Goal: Navigation & Orientation: Find specific page/section

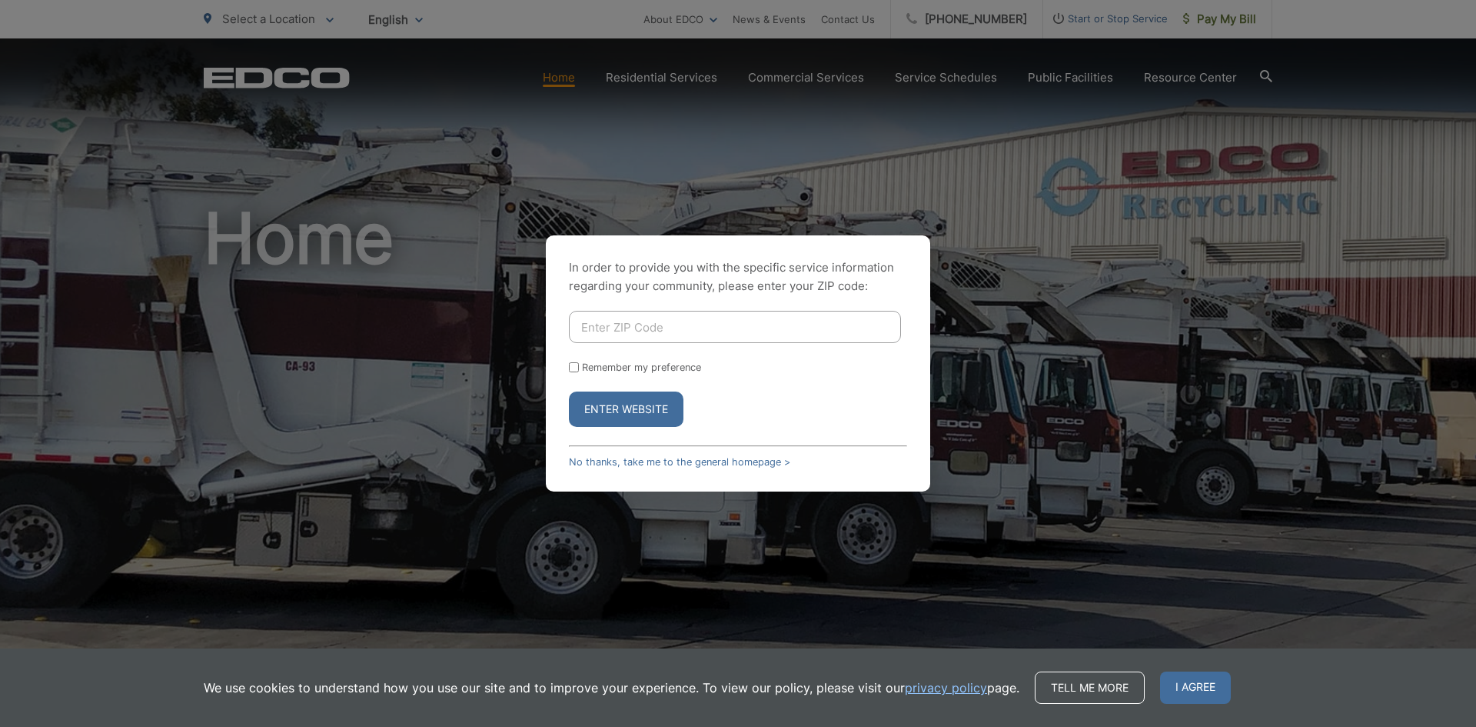
click at [758, 324] on input "Enter ZIP Code" at bounding box center [735, 327] width 332 height 32
type input "92154"
click at [577, 368] on input "Remember my preference" at bounding box center [574, 367] width 10 height 10
checkbox input "true"
click at [612, 403] on button "Enter Website" at bounding box center [626, 408] width 115 height 35
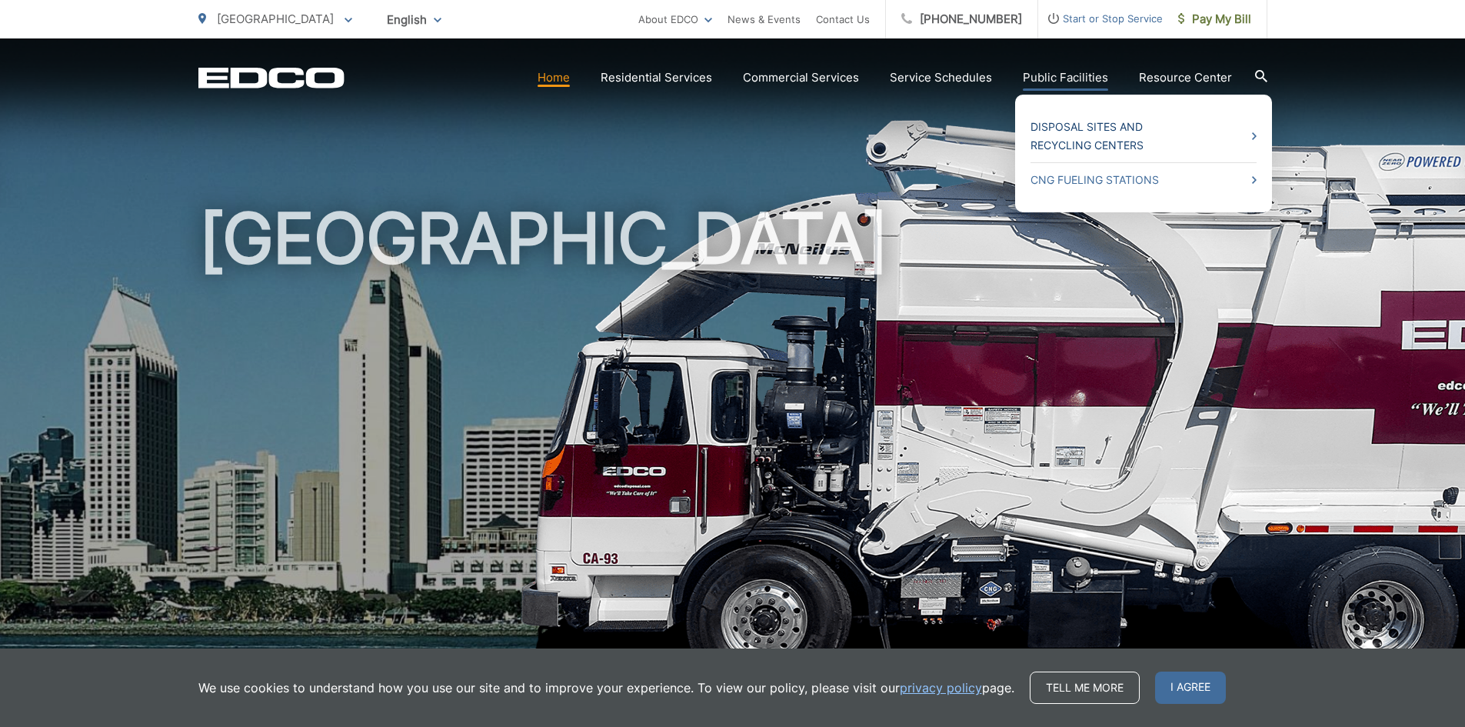
click at [1083, 147] on link "Disposal Sites and Recycling Centers" at bounding box center [1143, 136] width 226 height 37
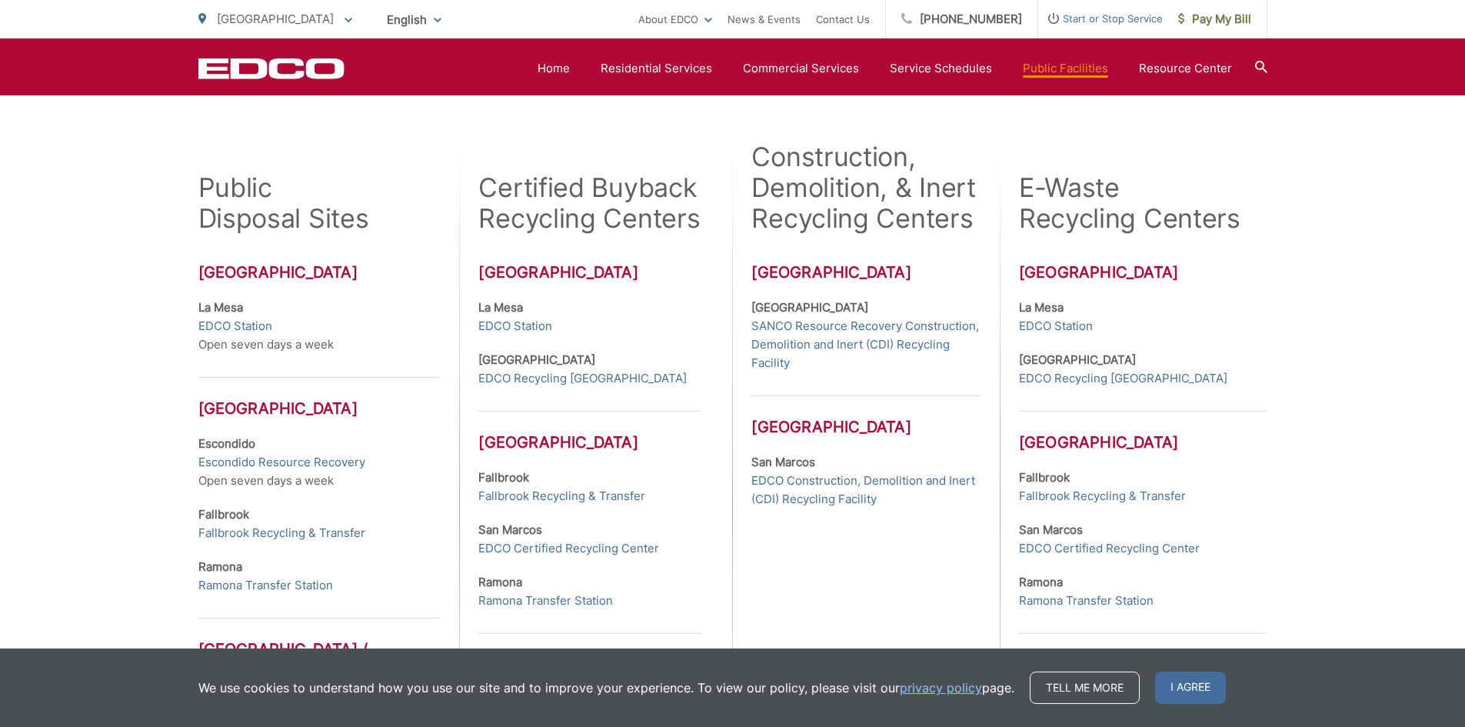
scroll to position [398, 0]
click at [32, 441] on div "Many EDCO public disposal sites and certified buyback recycling centers are loc…" at bounding box center [732, 431] width 1465 height 1045
click at [247, 325] on link "EDCO Station" at bounding box center [235, 324] width 74 height 18
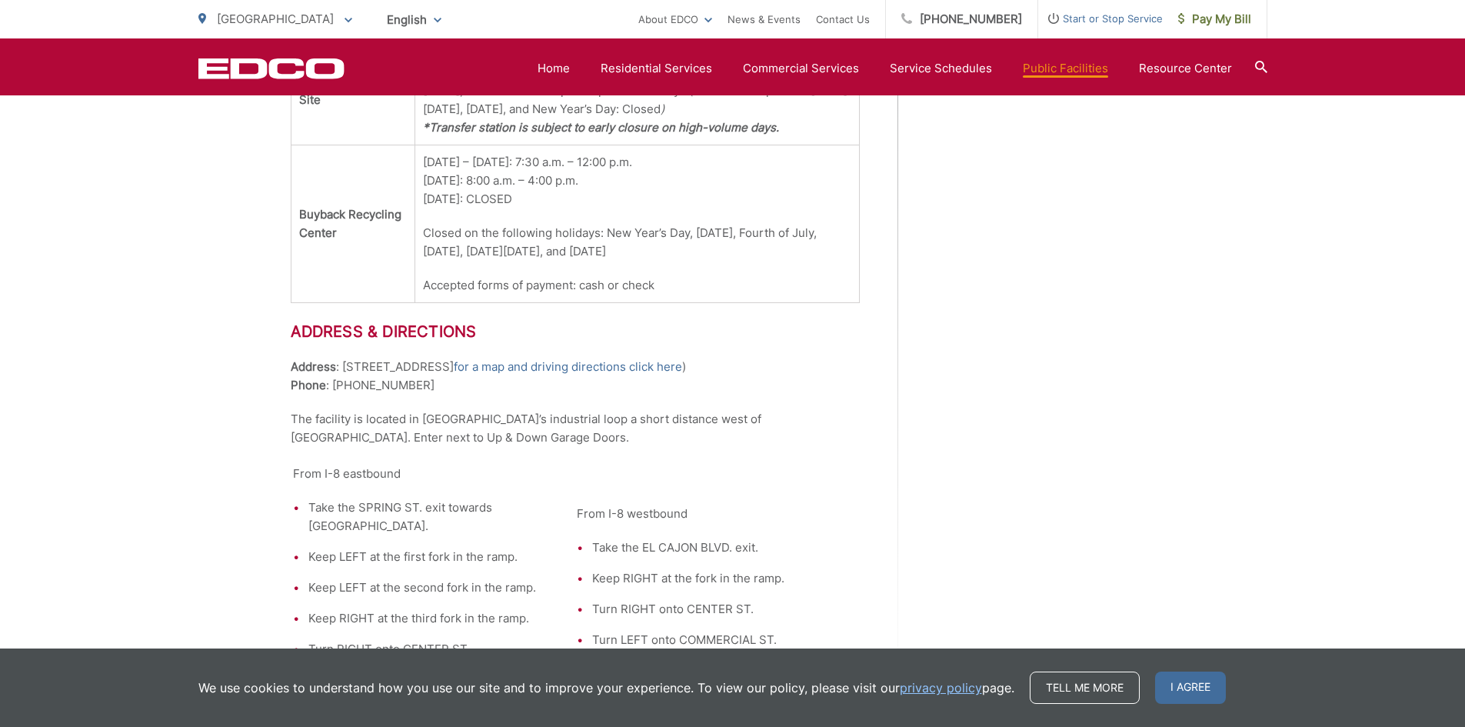
scroll to position [1074, 0]
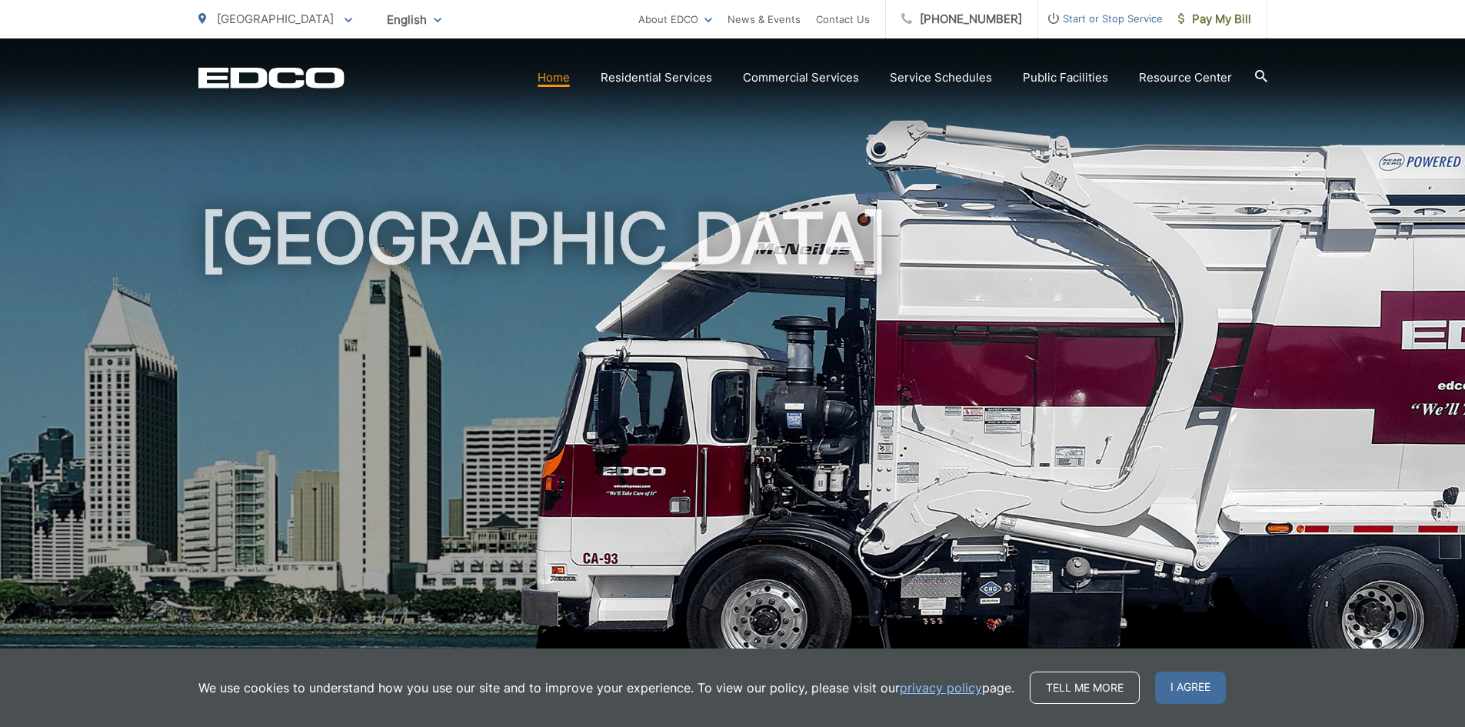
click at [1068, 17] on span "Start or Stop Service" at bounding box center [1100, 18] width 125 height 18
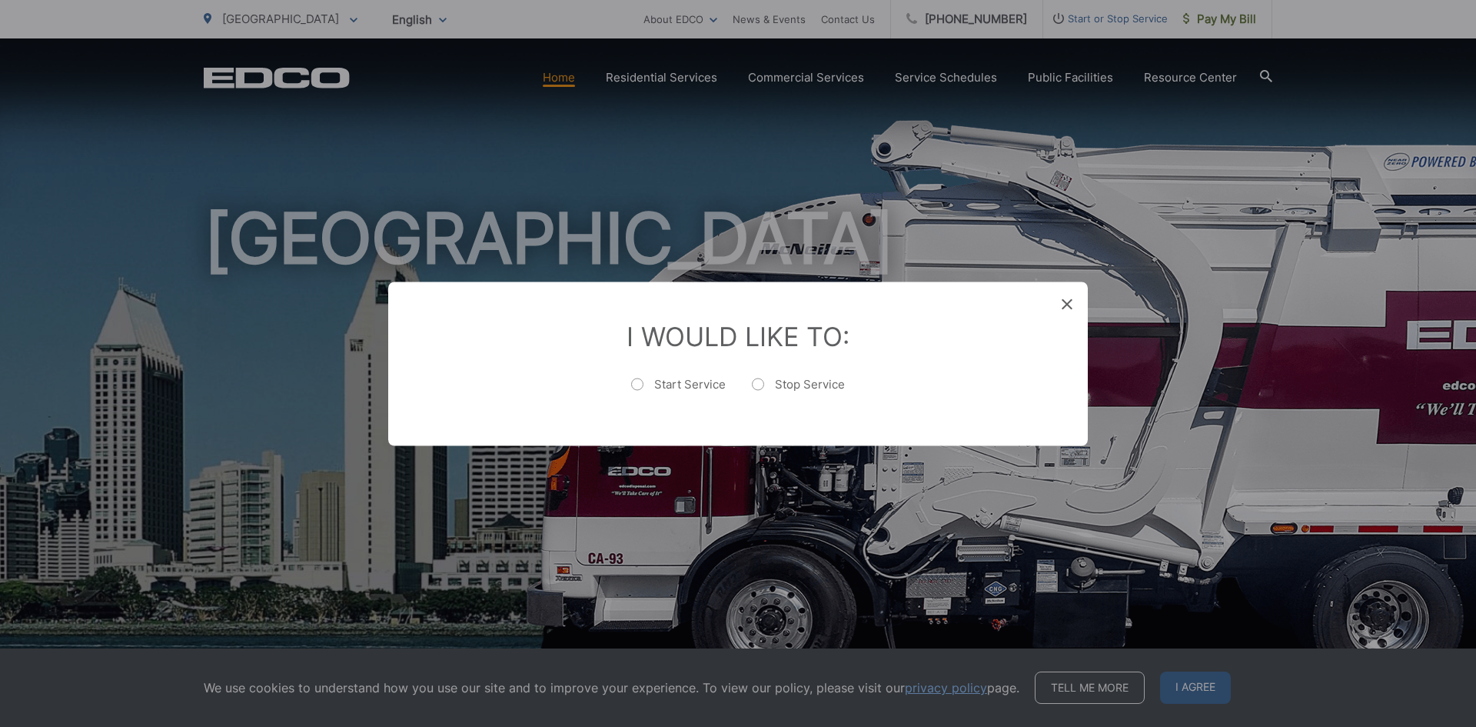
click at [1067, 303] on icon at bounding box center [1067, 303] width 11 height 11
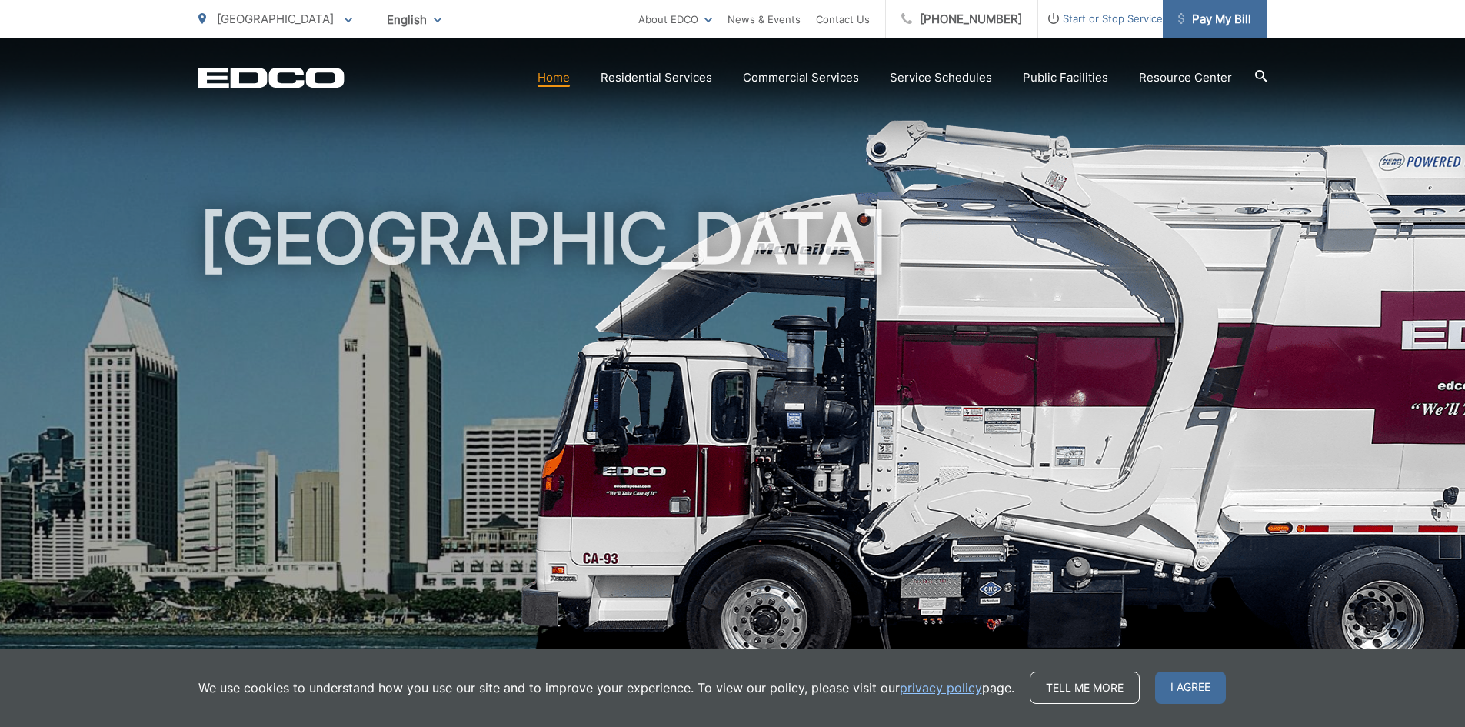
click at [1246, 30] on link "Pay My Bill" at bounding box center [1215, 19] width 105 height 38
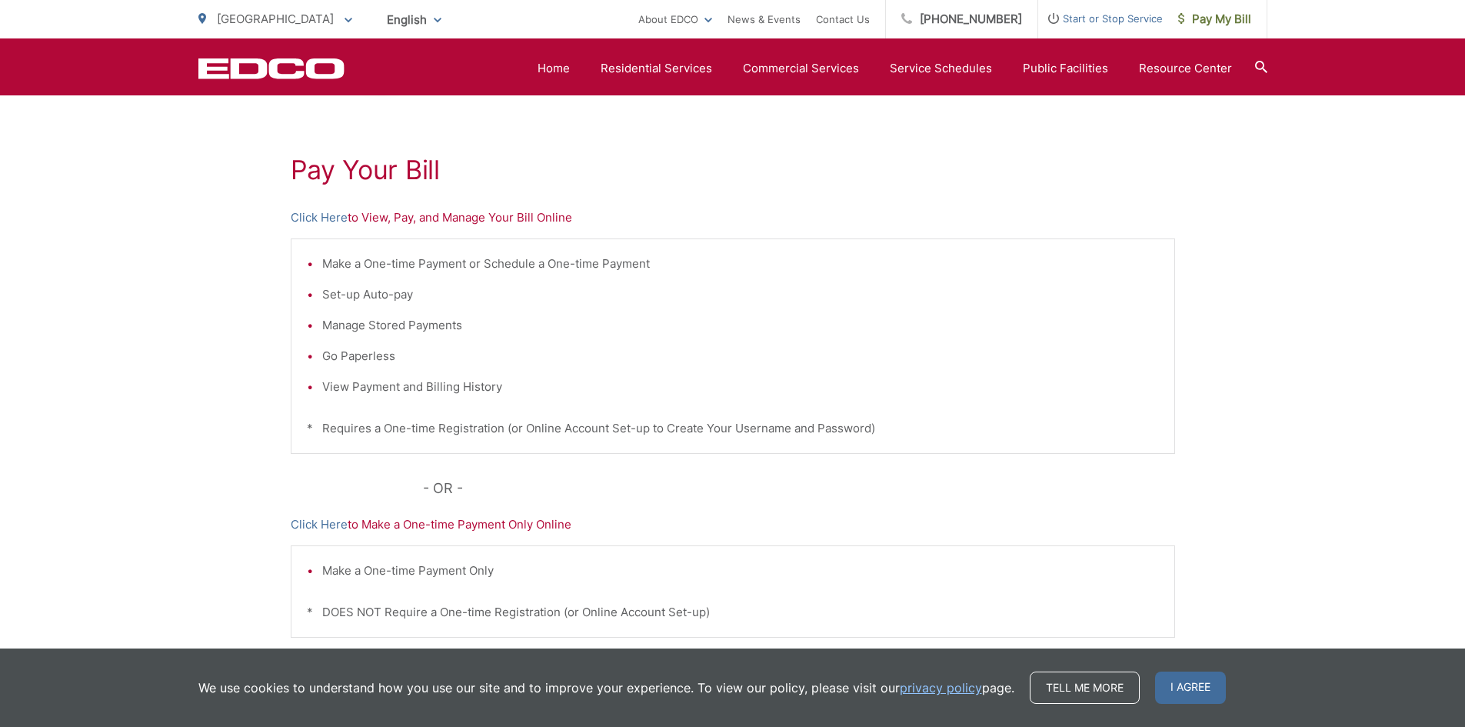
scroll to position [278, 0]
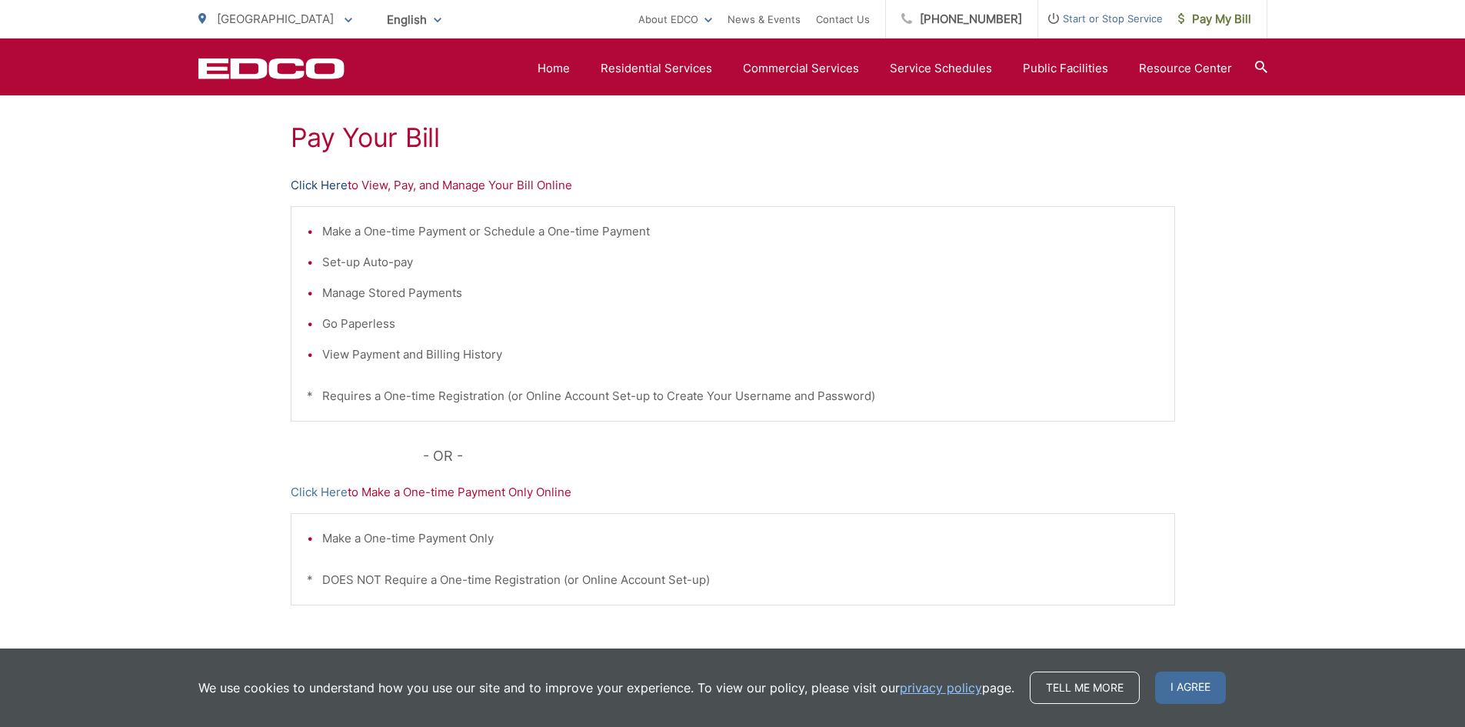
click at [308, 183] on link "Click Here" at bounding box center [319, 185] width 57 height 18
